Goal: Register for event/course

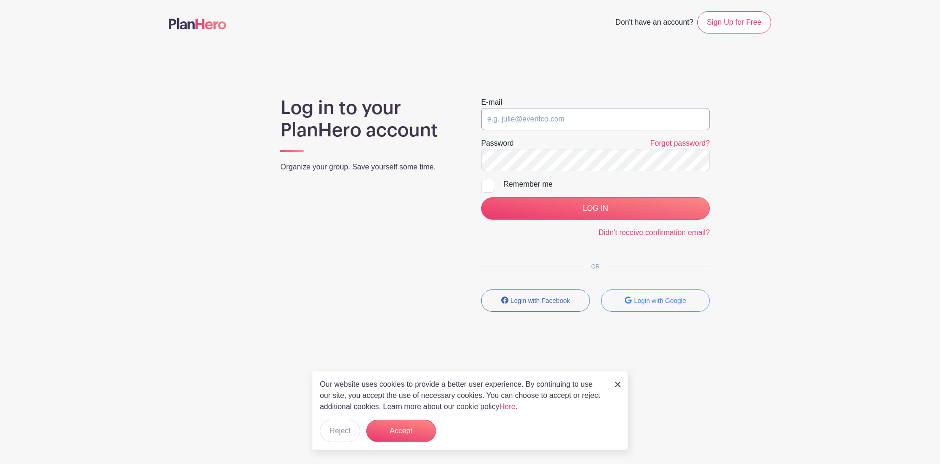
click at [555, 119] on input "email" at bounding box center [595, 119] width 229 height 22
type input "sdalimonte@wysemeter.com"
click at [481, 197] on input "LOG IN" at bounding box center [595, 208] width 229 height 22
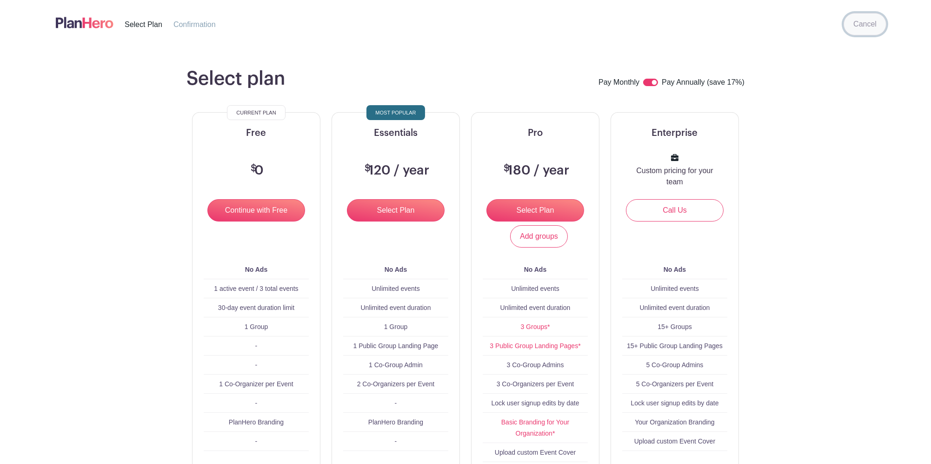
click at [863, 33] on link "Cancel" at bounding box center [865, 24] width 43 height 22
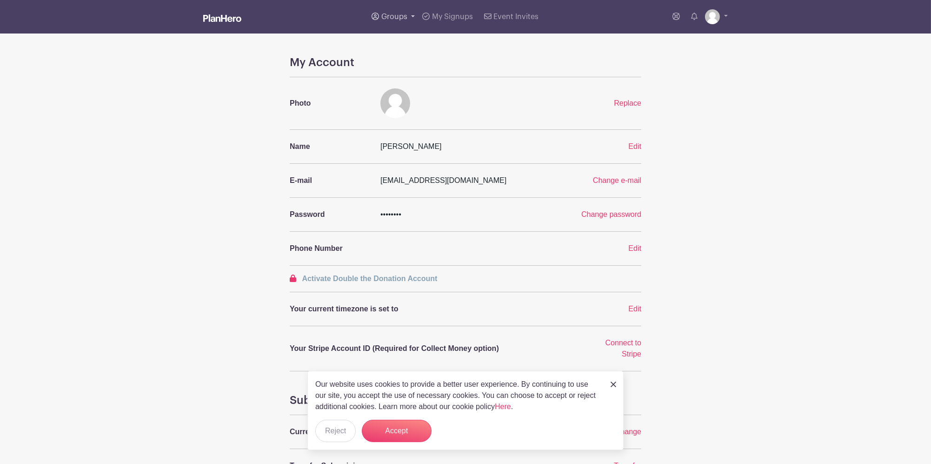
click at [407, 20] on span "Groups" at bounding box center [394, 16] width 26 height 7
click at [415, 92] on span "Wyse Events" at bounding box center [413, 88] width 44 height 11
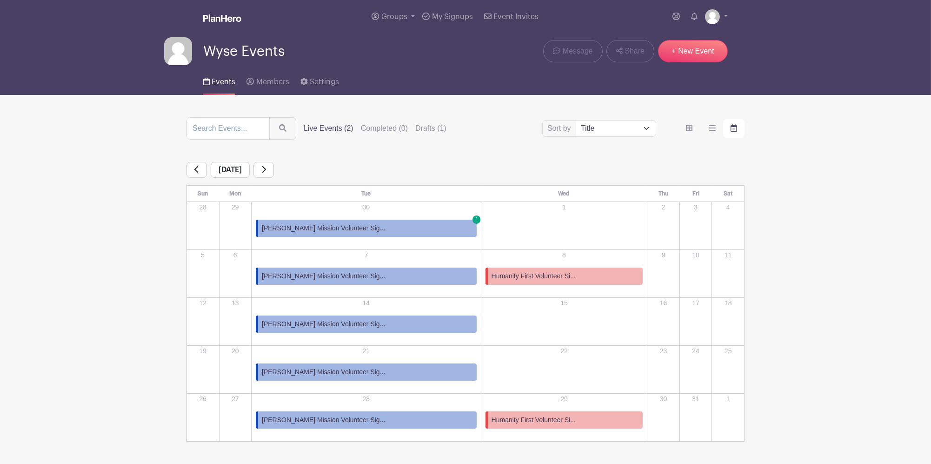
click at [407, 233] on link "Scott Mission Volunteer Sig... 1" at bounding box center [366, 228] width 221 height 17
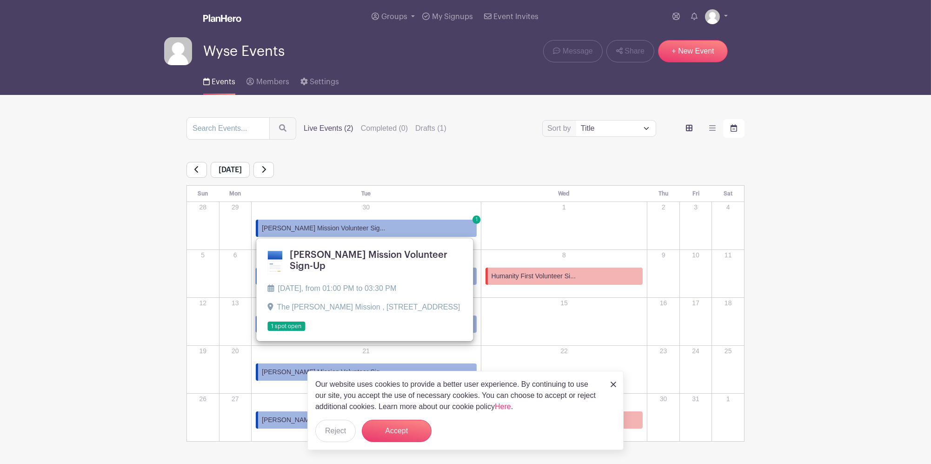
click at [699, 127] on label "order and view" at bounding box center [689, 128] width 21 height 19
click at [0, 0] on input "order and view" at bounding box center [0, 0] width 0 height 0
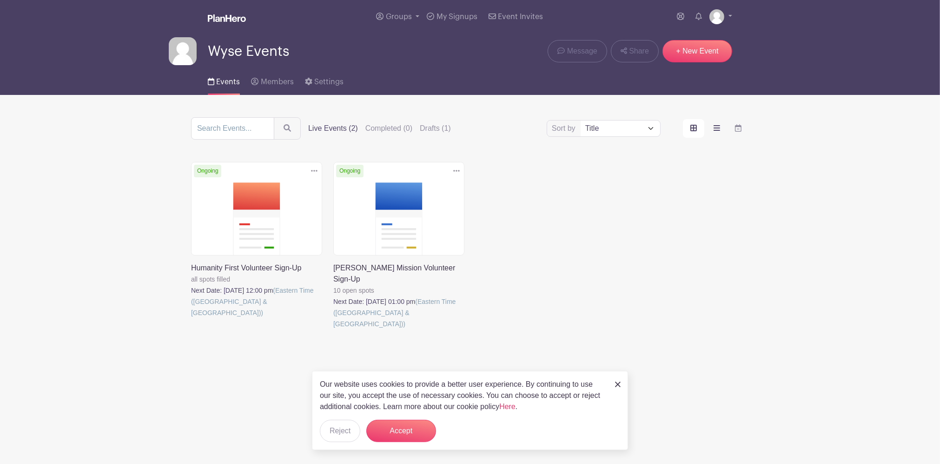
click at [716, 123] on label "order and view" at bounding box center [716, 128] width 21 height 19
click at [0, 0] on input "order and view" at bounding box center [0, 0] width 0 height 0
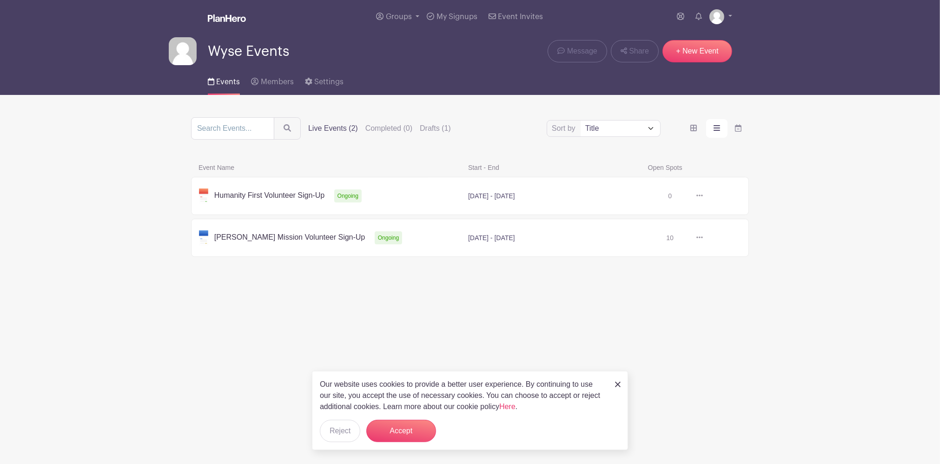
click at [703, 238] on link at bounding box center [703, 238] width 0 height 0
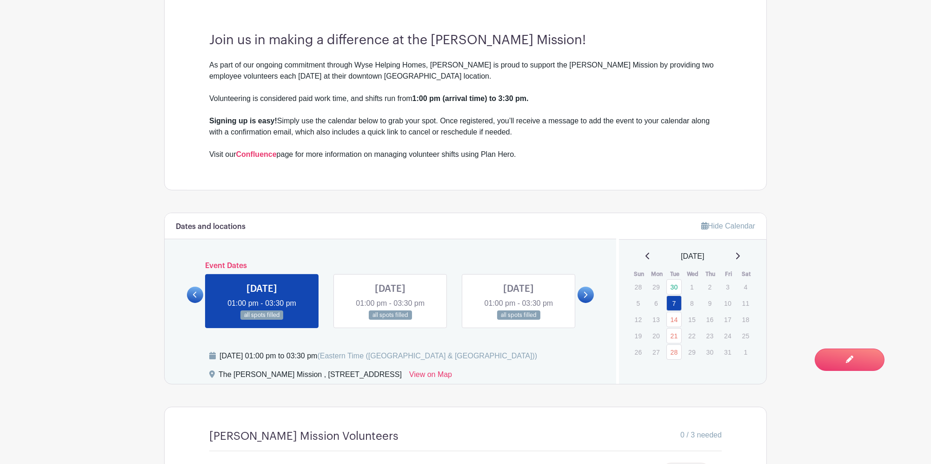
scroll to position [434, 0]
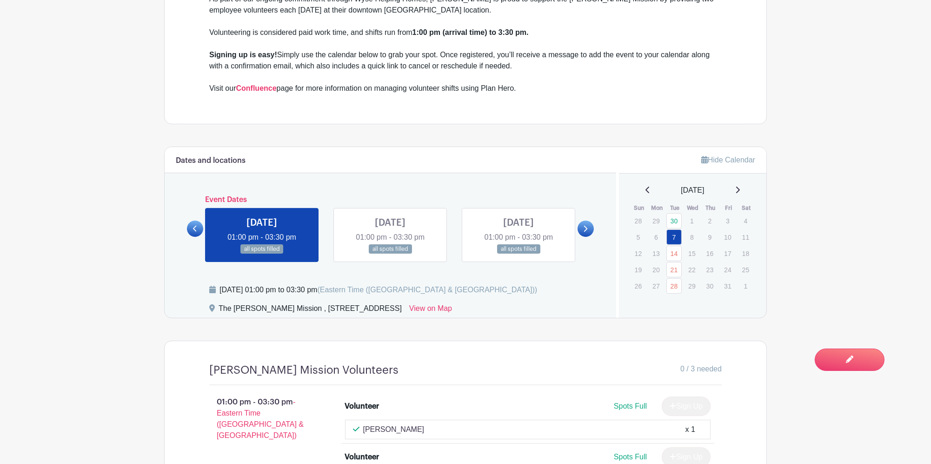
click at [519, 254] on link at bounding box center [519, 254] width 0 height 0
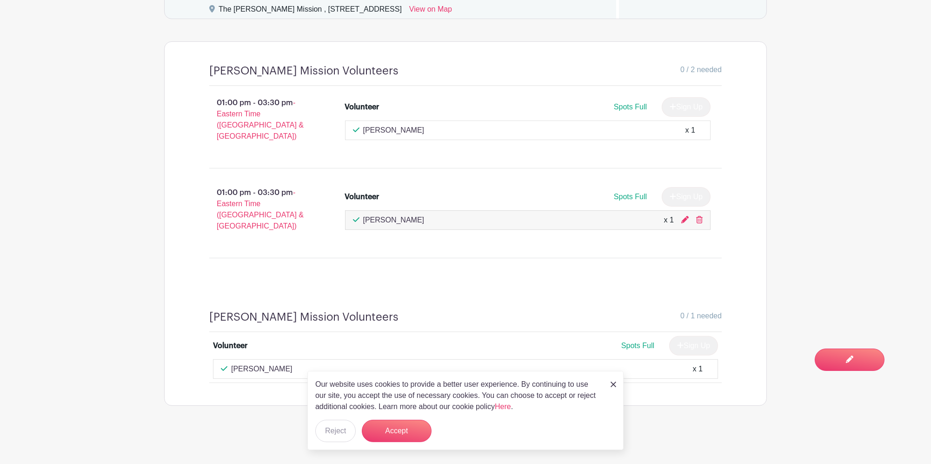
scroll to position [706, 0]
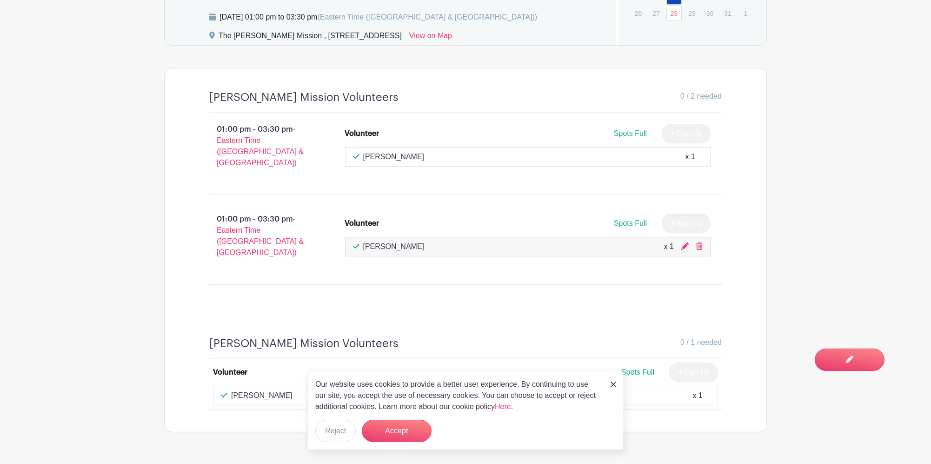
click at [611, 379] on link at bounding box center [614, 383] width 6 height 11
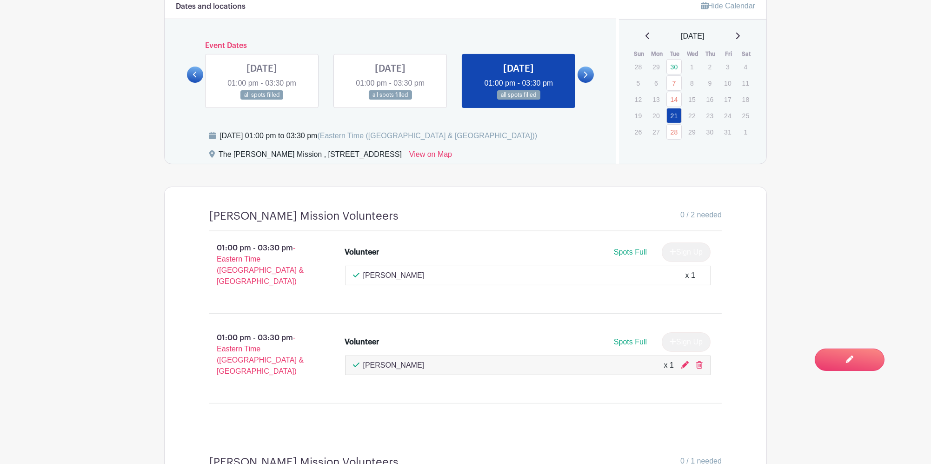
scroll to position [459, 0]
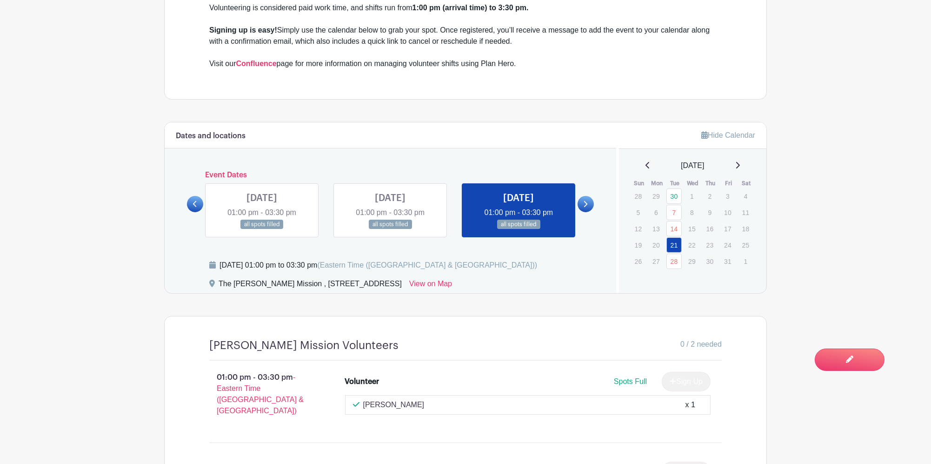
click at [390, 229] on link at bounding box center [390, 229] width 0 height 0
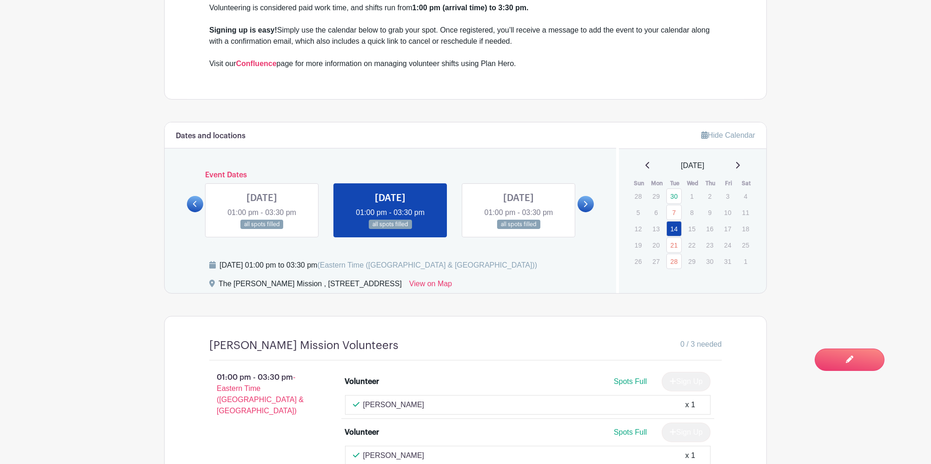
scroll to position [582, 0]
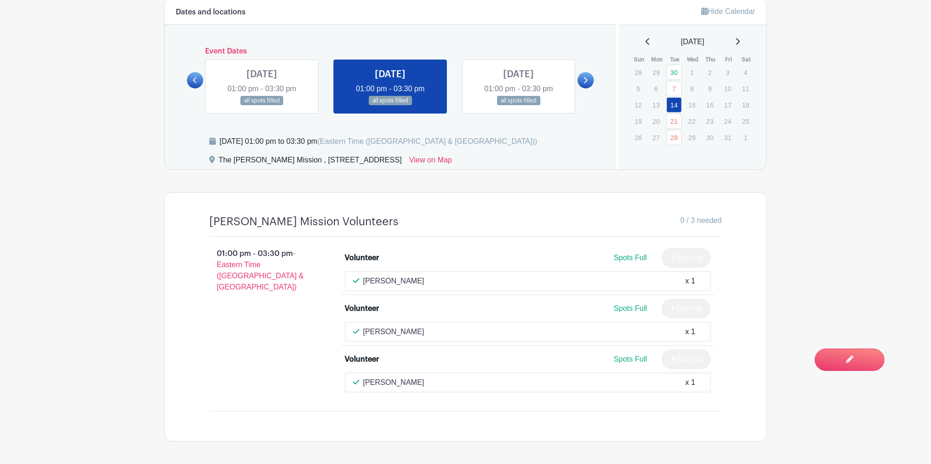
click at [589, 73] on link at bounding box center [586, 80] width 16 height 16
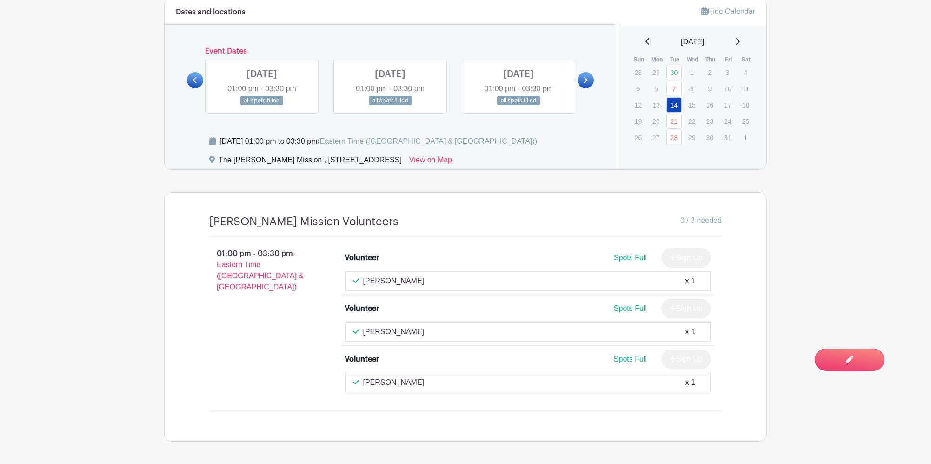
drag, startPoint x: 587, startPoint y: 75, endPoint x: 580, endPoint y: 81, distance: 8.6
click at [587, 77] on icon at bounding box center [585, 80] width 4 height 7
click at [390, 106] on link at bounding box center [390, 106] width 0 height 0
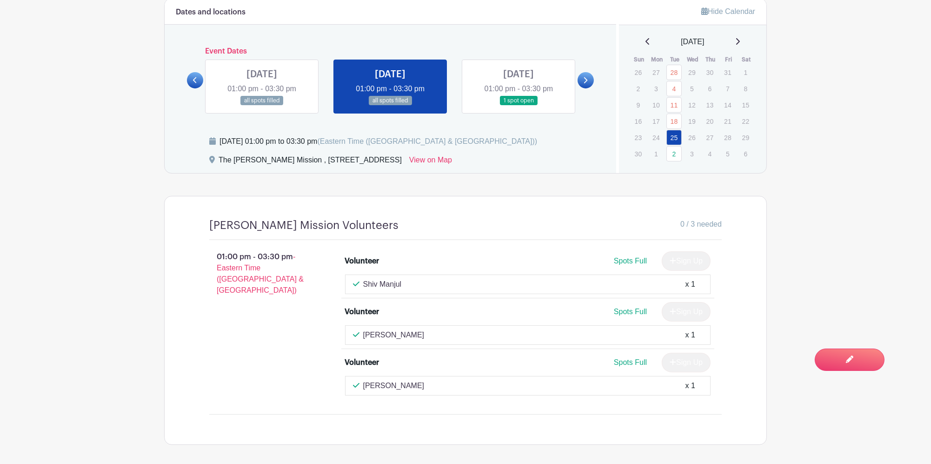
click at [519, 106] on link at bounding box center [519, 106] width 0 height 0
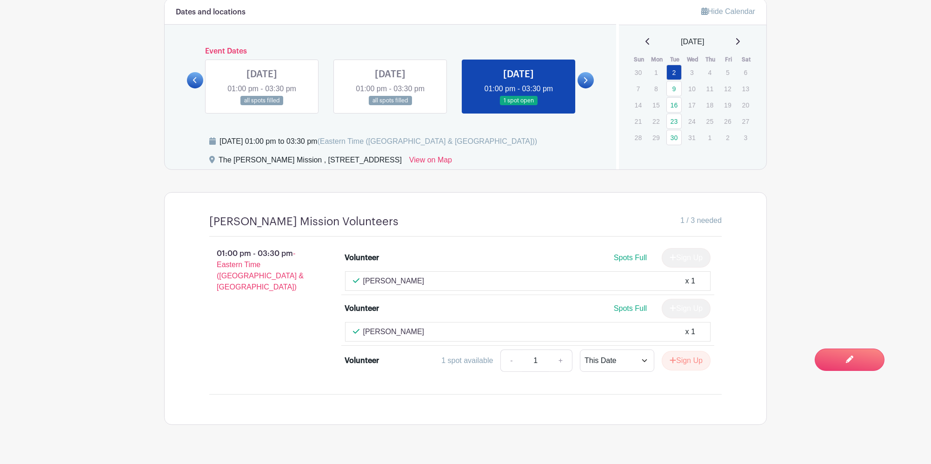
click at [586, 77] on icon at bounding box center [585, 80] width 4 height 7
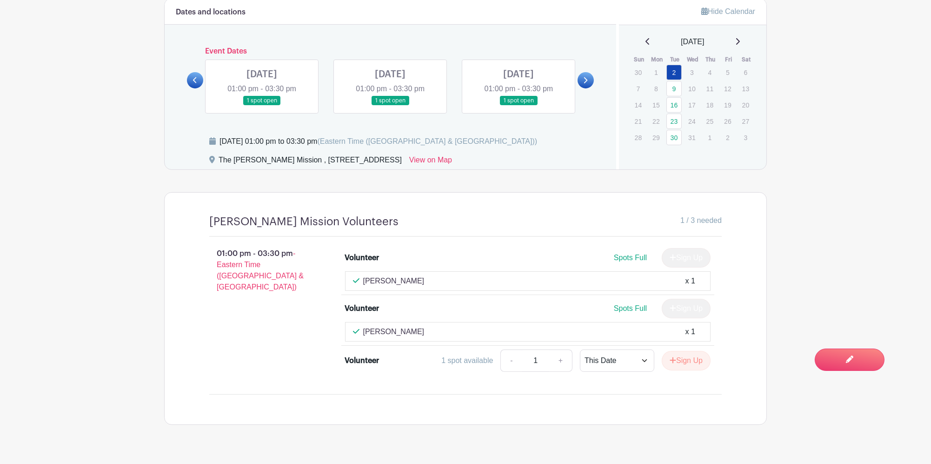
click at [262, 106] on link at bounding box center [262, 106] width 0 height 0
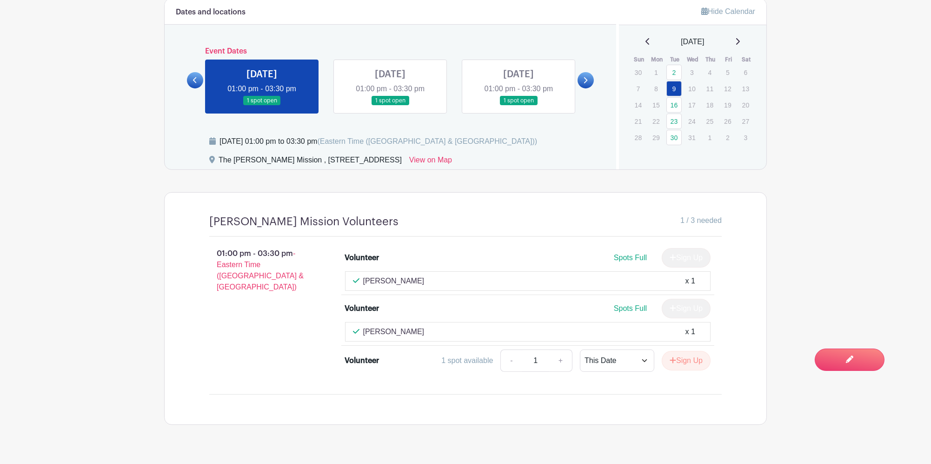
click at [390, 106] on link at bounding box center [390, 106] width 0 height 0
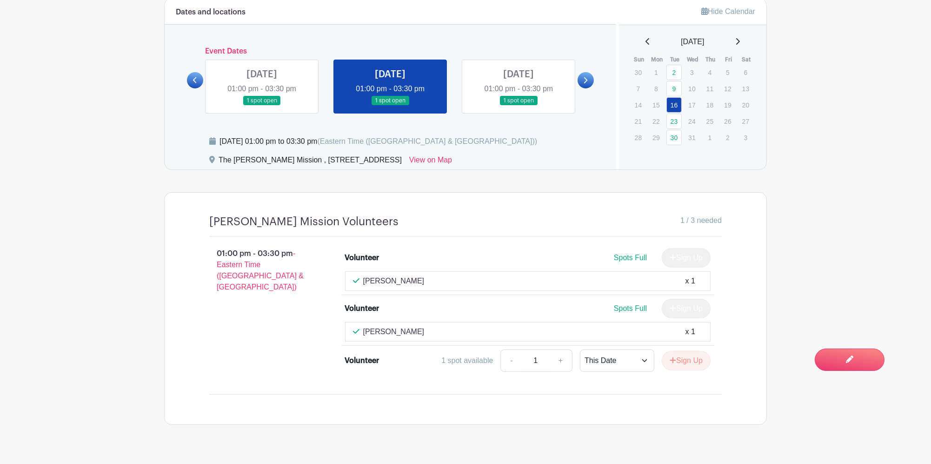
click at [740, 36] on link at bounding box center [737, 41] width 5 height 11
click at [740, 38] on icon at bounding box center [737, 41] width 5 height 7
click at [739, 36] on div "[DATE]" at bounding box center [693, 41] width 126 height 11
click at [519, 106] on link at bounding box center [519, 106] width 0 height 0
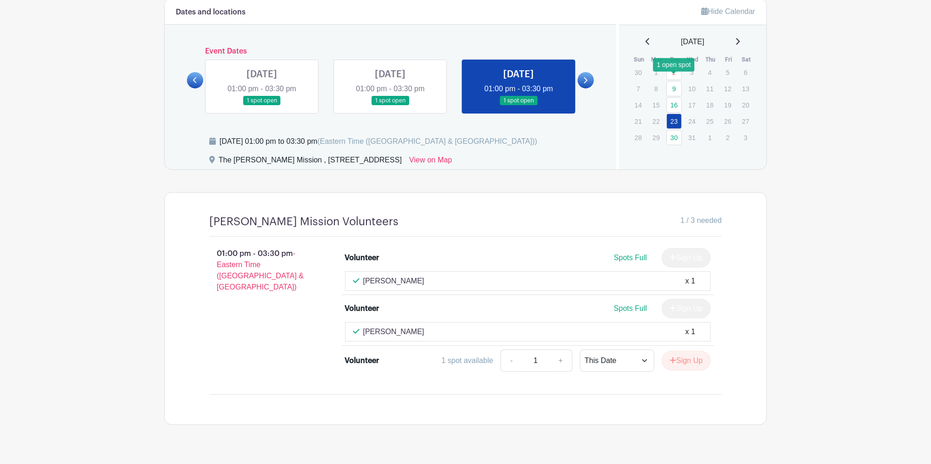
click at [673, 81] on link "9" at bounding box center [673, 88] width 15 height 15
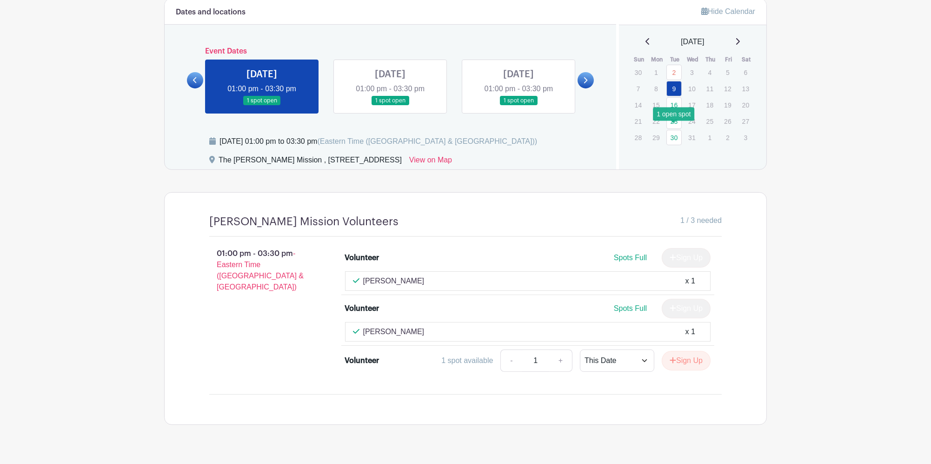
click at [670, 133] on link "30" at bounding box center [673, 137] width 15 height 15
